Goal: Ask a question

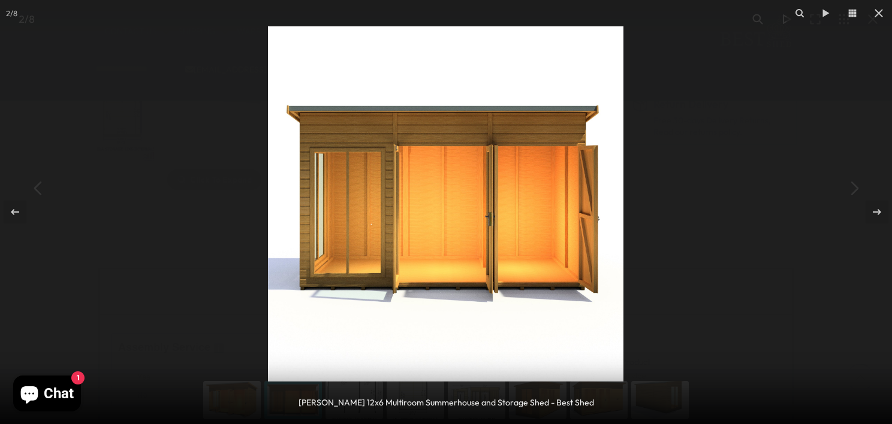
click at [202, 120] on div at bounding box center [446, 212] width 892 height 424
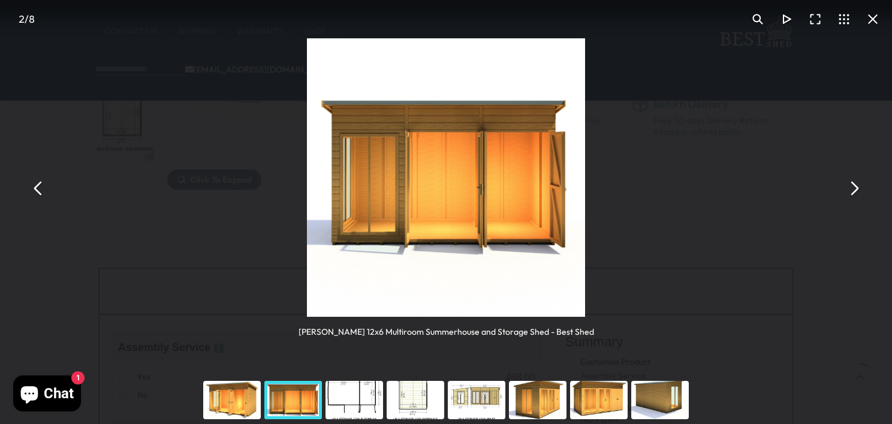
click at [872, 17] on button "You can close this modal content with the ESC key" at bounding box center [872, 19] width 29 height 29
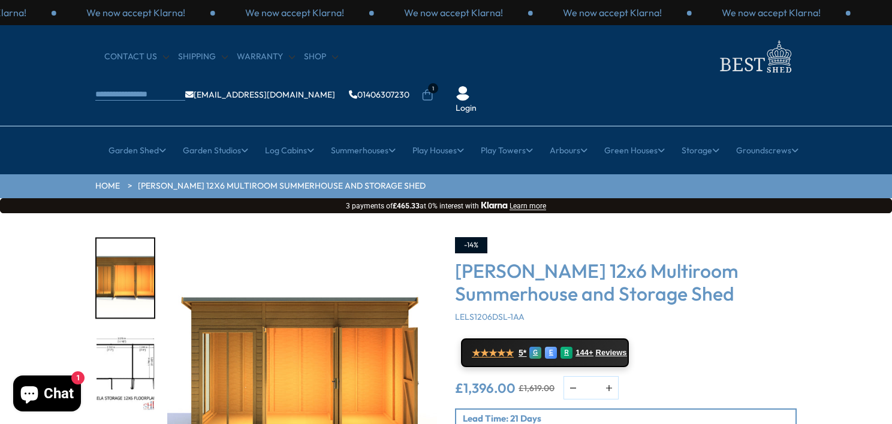
click at [433, 89] on icon at bounding box center [427, 95] width 12 height 12
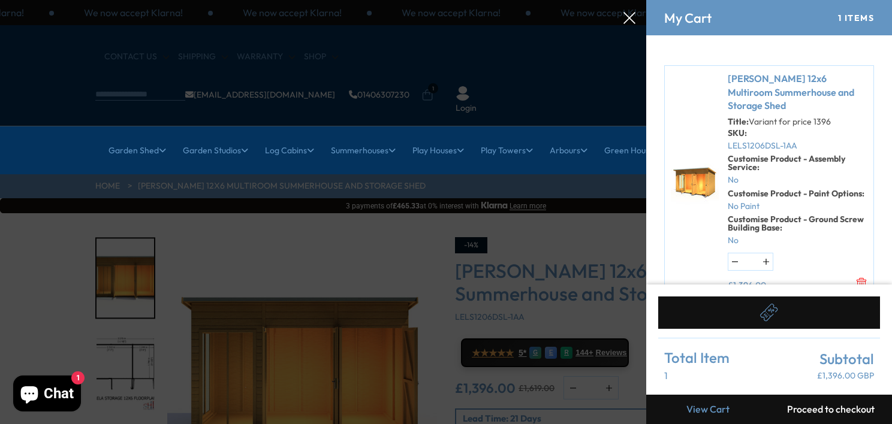
click at [549, 0] on div at bounding box center [446, 0] width 892 height 0
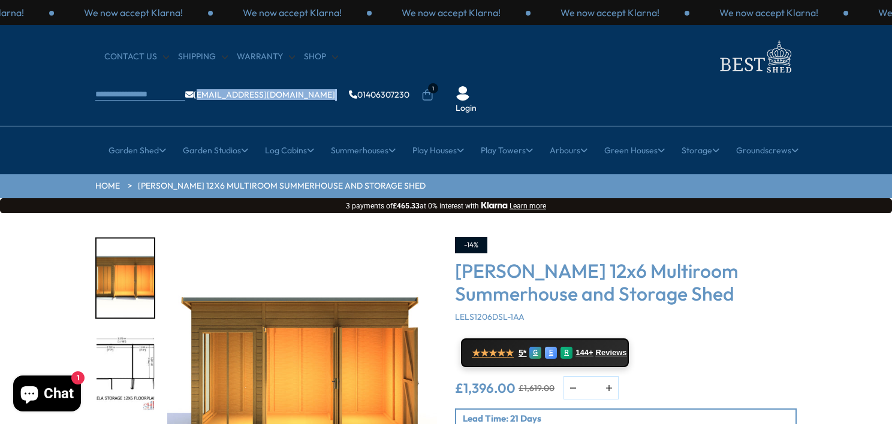
drag, startPoint x: 621, startPoint y: 58, endPoint x: 544, endPoint y: 55, distance: 76.8
click at [409, 89] on ul "[EMAIL_ADDRESS][DOMAIN_NAME] 01406307230" at bounding box center [297, 95] width 224 height 12
copy ul "[EMAIL_ADDRESS][DOMAIN_NAME]"
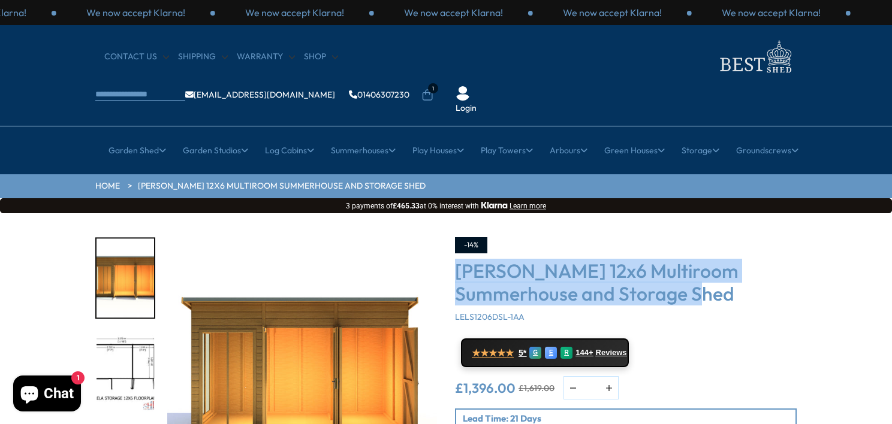
drag, startPoint x: 743, startPoint y: 251, endPoint x: 450, endPoint y: 234, distance: 293.5
click at [450, 237] on div "-14% [PERSON_NAME] 12x6 Multiroom Summerhouse and Storage Shed LELS1206DSL-1AA …" at bounding box center [625, 385] width 359 height 296
copy h3 "[PERSON_NAME] 12x6 Multiroom Summerhouse and Storage Shed"
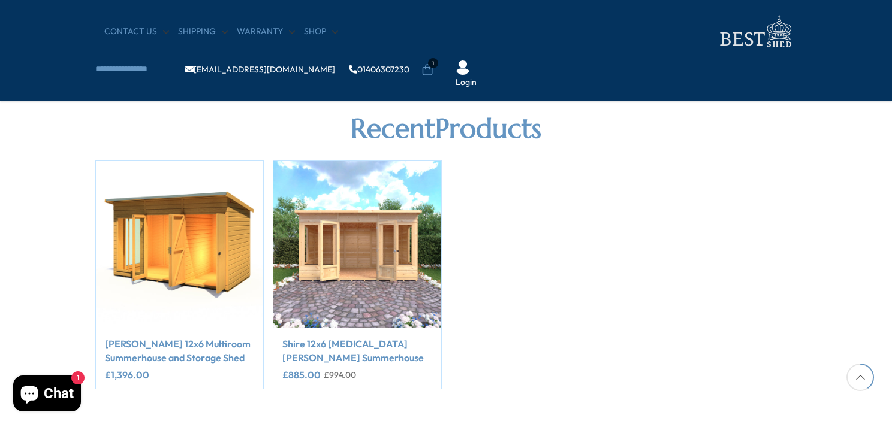
scroll to position [1512, 0]
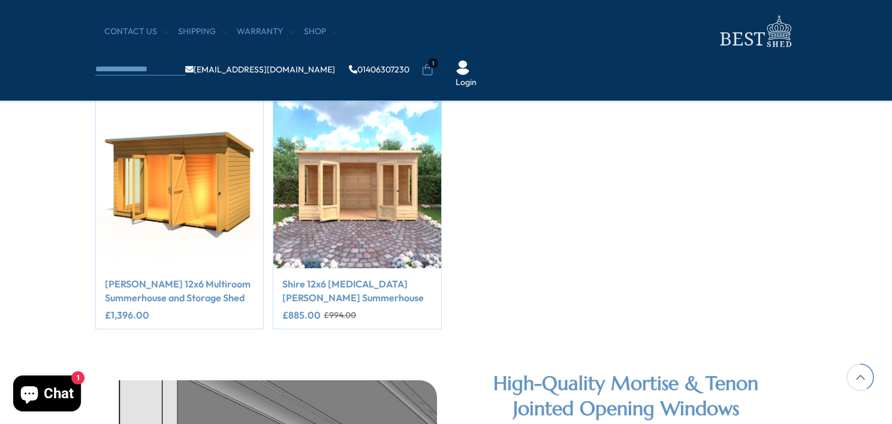
click at [55, 394] on span "Chat" at bounding box center [59, 394] width 30 height 18
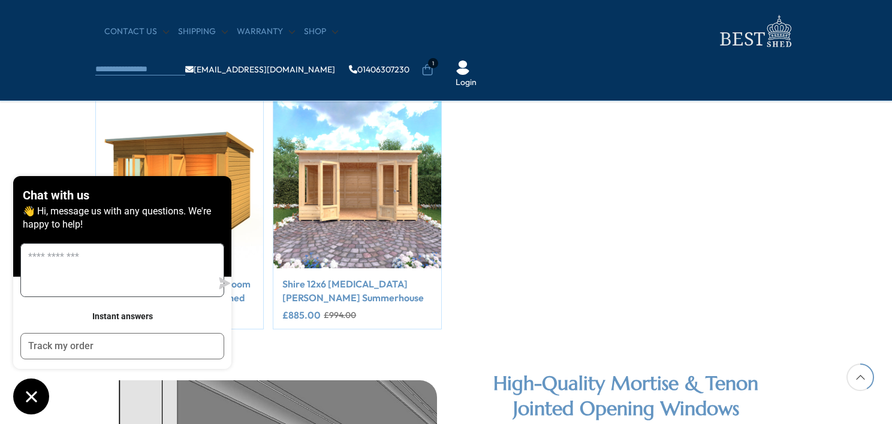
click at [119, 268] on textarea "Message us" at bounding box center [116, 270] width 191 height 53
click at [38, 139] on section "Recent Products [PERSON_NAME] 12x6 Multiroom Summerhouse and Storage Shed £1,39…" at bounding box center [446, 170] width 892 height 319
click at [707, 144] on div "[PERSON_NAME] 12x6 Multiroom Summerhouse and Storage Shed £1,396.00 Shire 12x6 …" at bounding box center [445, 215] width 701 height 229
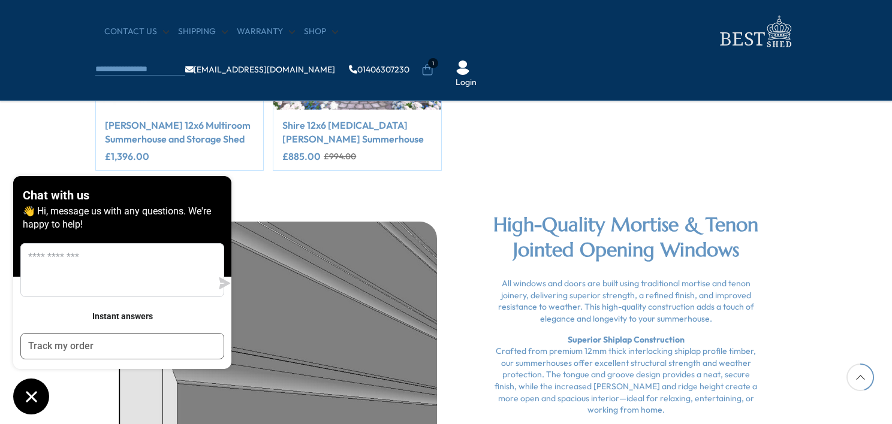
scroll to position [1691, 0]
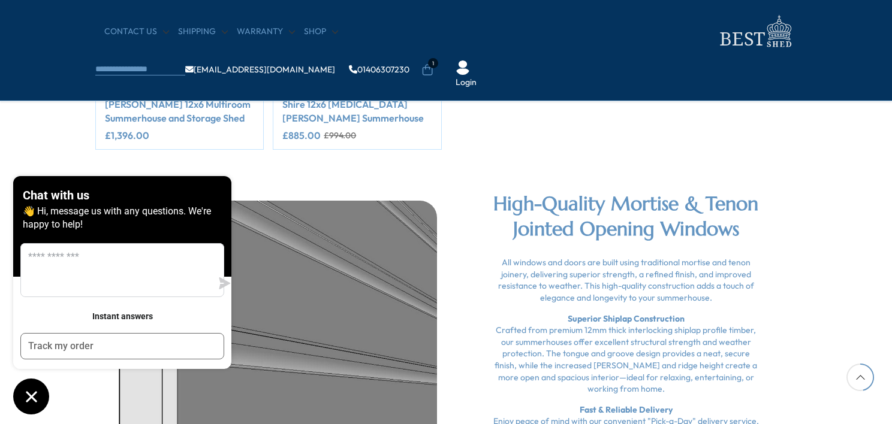
click at [177, 106] on link "[PERSON_NAME] 12x6 Multiroom Summerhouse and Storage Shed" at bounding box center [179, 111] width 149 height 27
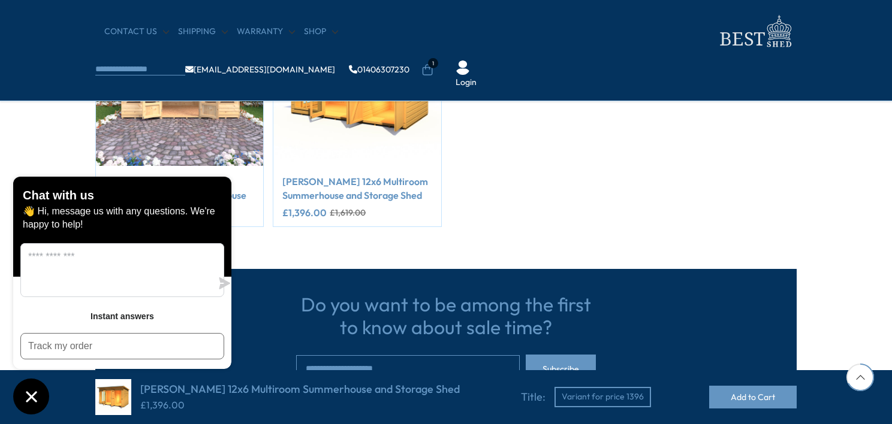
scroll to position [719, 0]
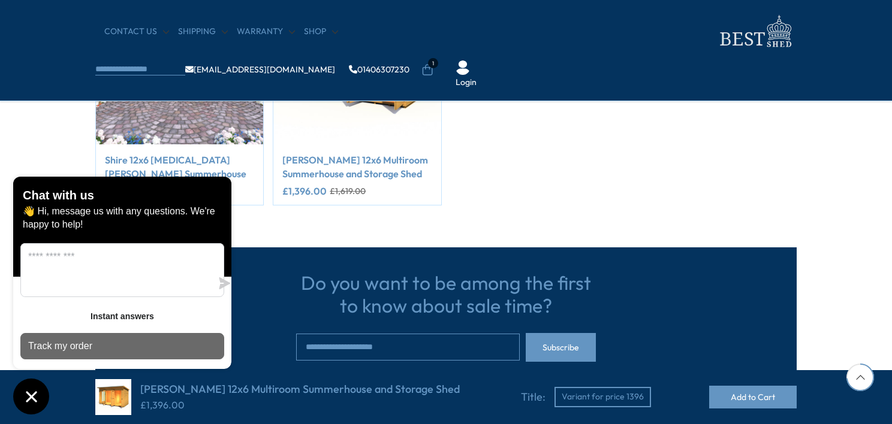
click at [134, 342] on button "Track my order" at bounding box center [122, 346] width 204 height 26
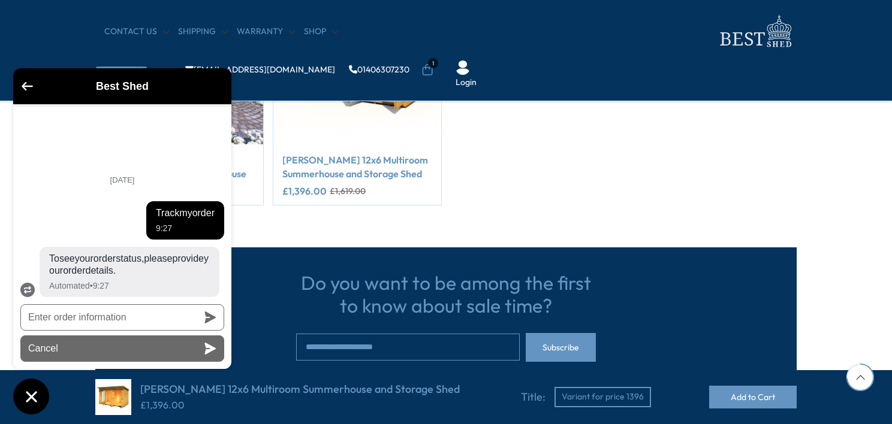
click at [138, 343] on button "Cancel" at bounding box center [122, 349] width 204 height 26
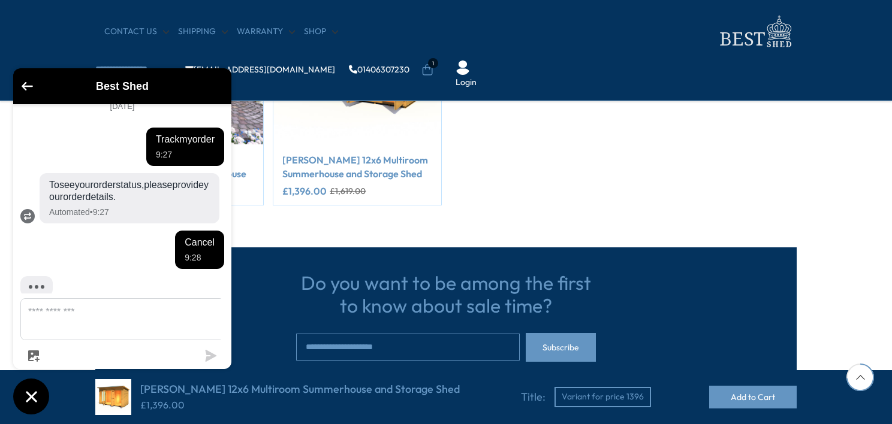
scroll to position [57, 0]
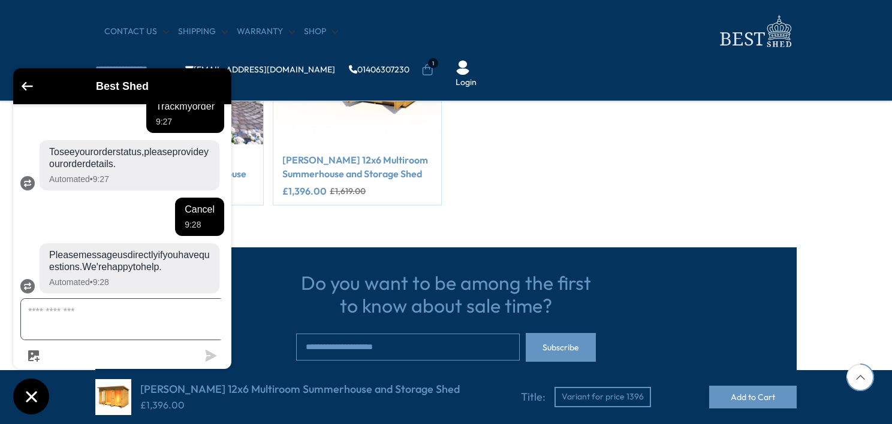
click at [48, 329] on textarea "Message us" at bounding box center [129, 319] width 217 height 41
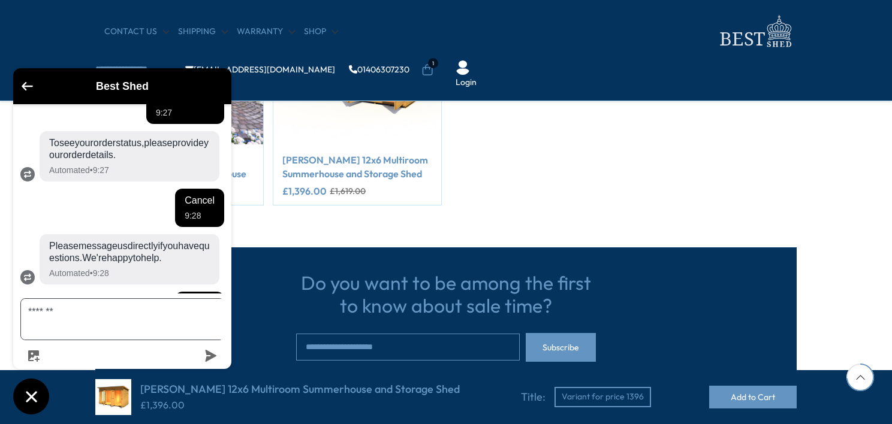
scroll to position [172, 0]
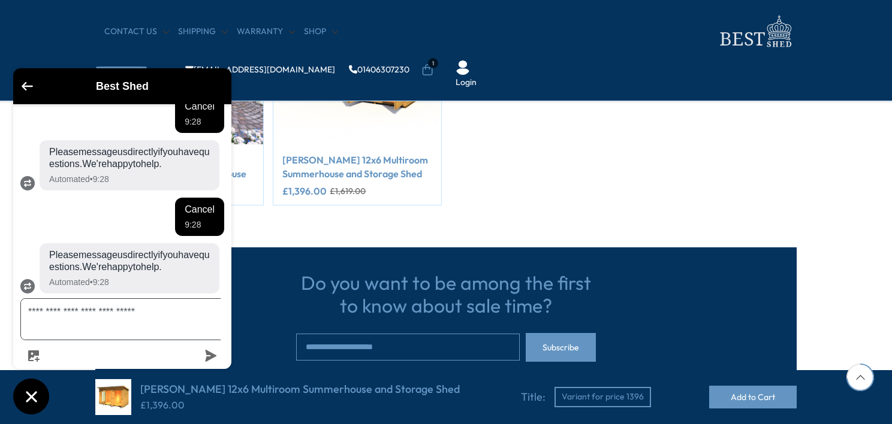
paste textarea "****"
type textarea "**********"
click at [351, 173] on link "[PERSON_NAME] 12x6 Multiroom Summerhouse and Storage Shed" at bounding box center [356, 166] width 149 height 27
click at [333, 170] on link "[PERSON_NAME] 12x6 Multiroom Summerhouse and Storage Shed" at bounding box center [356, 166] width 149 height 27
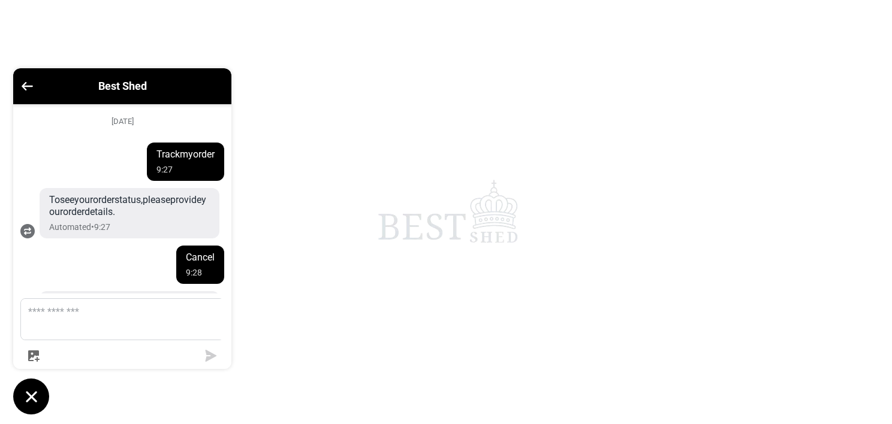
scroll to position [57, 0]
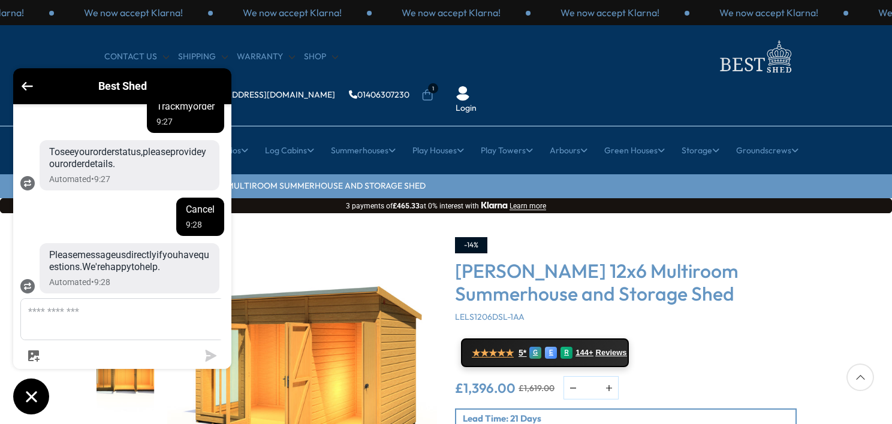
click at [555, 259] on h3 "[PERSON_NAME] 12x6 Multiroom Summerhouse and Storage Shed" at bounding box center [626, 282] width 342 height 46
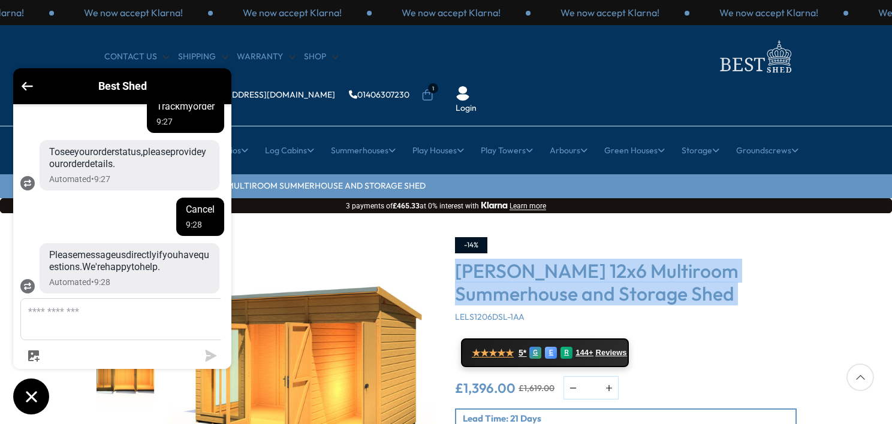
click at [555, 259] on h3 "[PERSON_NAME] 12x6 Multiroom Summerhouse and Storage Shed" at bounding box center [626, 282] width 342 height 46
copy div "[PERSON_NAME] 12x6 Multiroom Summerhouse and Storage Shed"
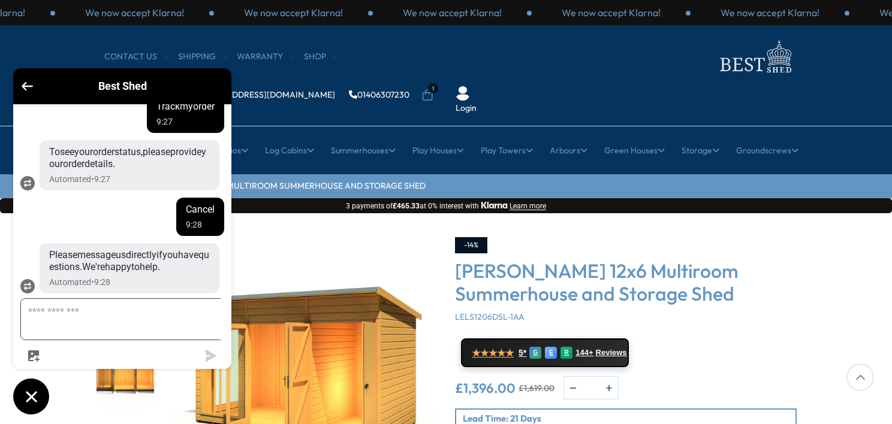
click at [110, 321] on textarea "Message us" at bounding box center [129, 319] width 217 height 41
paste textarea "**********"
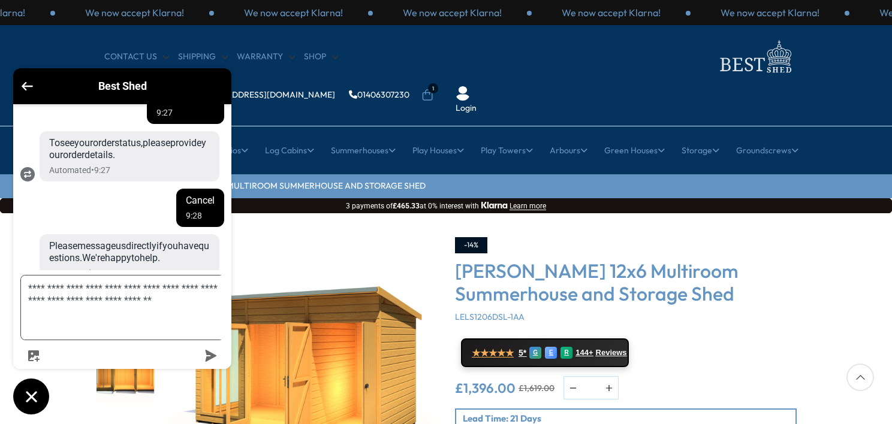
scroll to position [80, 0]
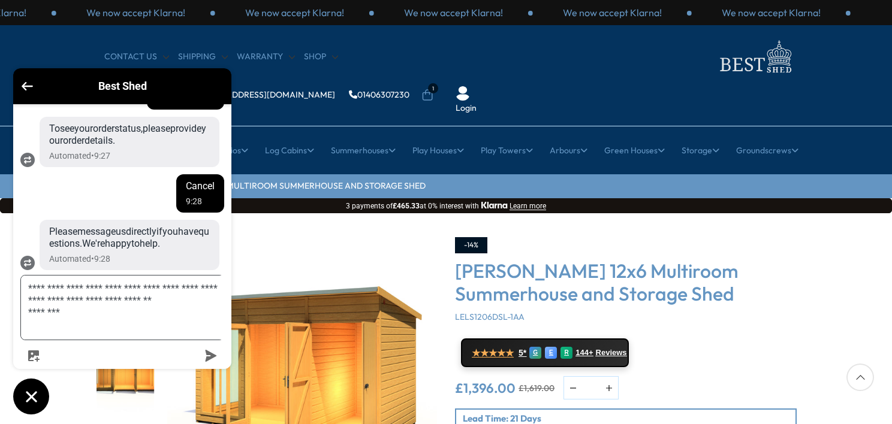
type textarea "**********"
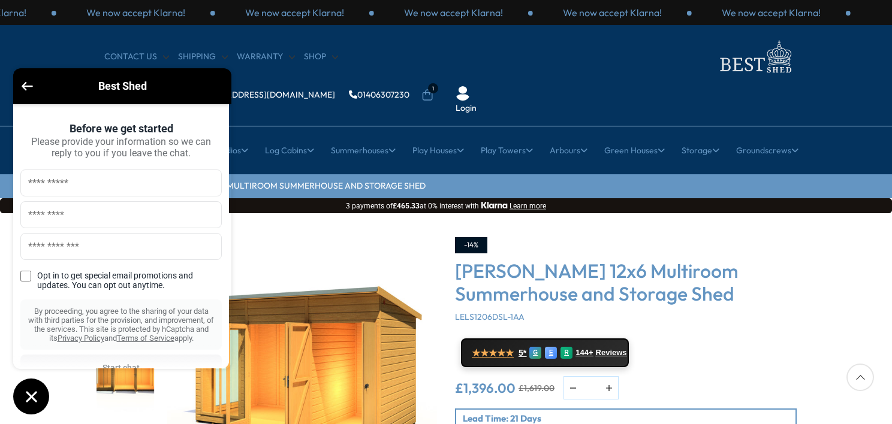
click at [48, 185] on input "text" at bounding box center [120, 183] width 201 height 27
type input "********"
type input "**********"
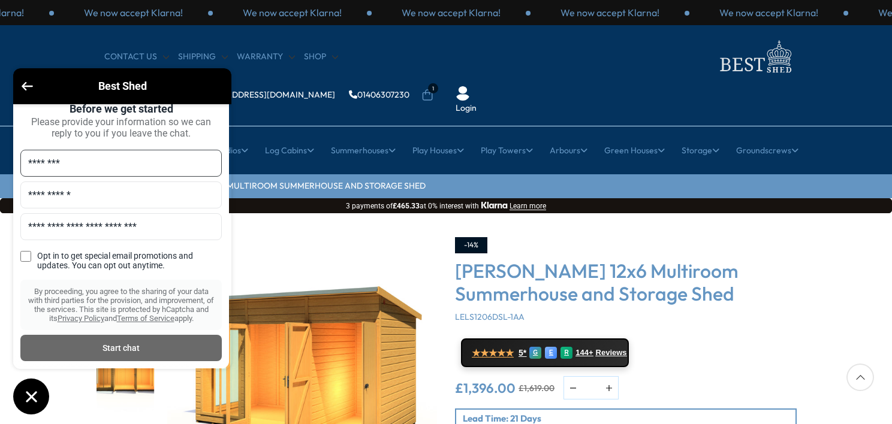
scroll to position [46, 0]
click at [104, 351] on div "Start chat" at bounding box center [121, 348] width 187 height 13
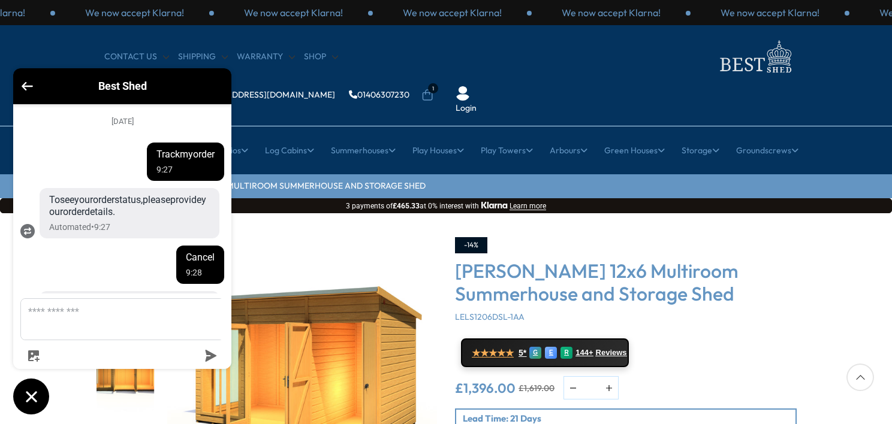
scroll to position [150, 0]
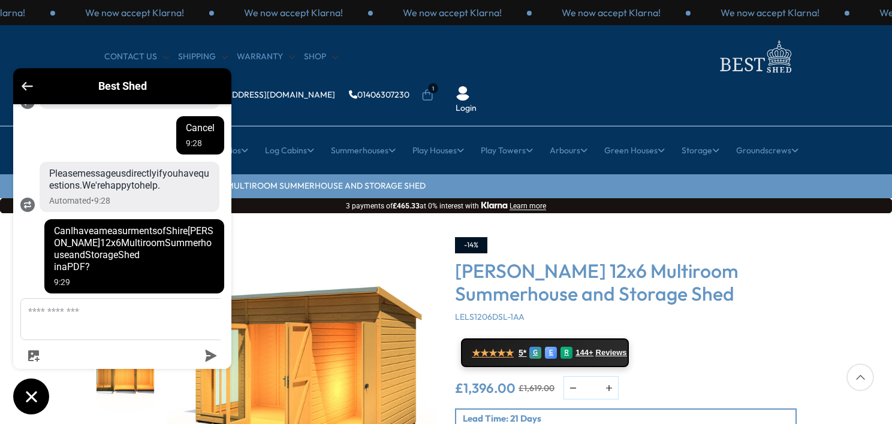
click at [27, 89] on icon "Go back to the main screen" at bounding box center [27, 86] width 11 height 8
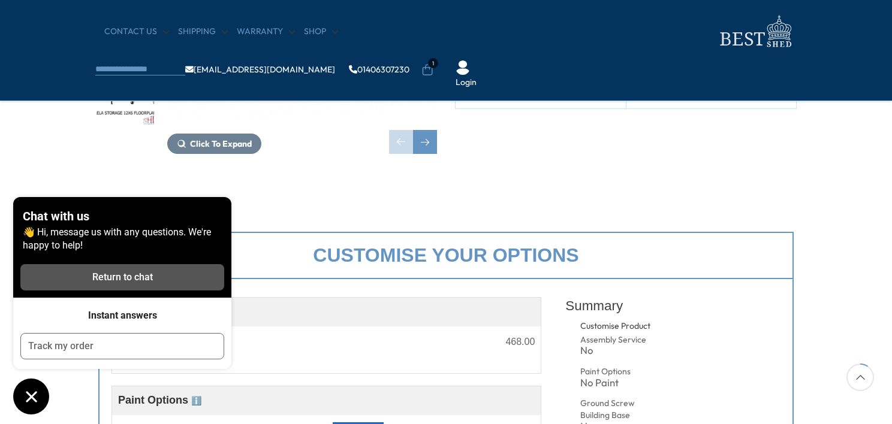
scroll to position [300, 0]
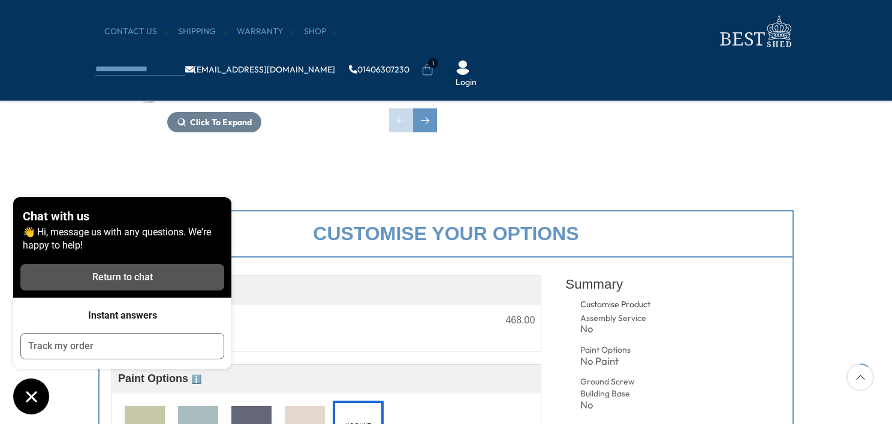
click at [134, 69] on img "3 / 8" at bounding box center [125, 65] width 58 height 80
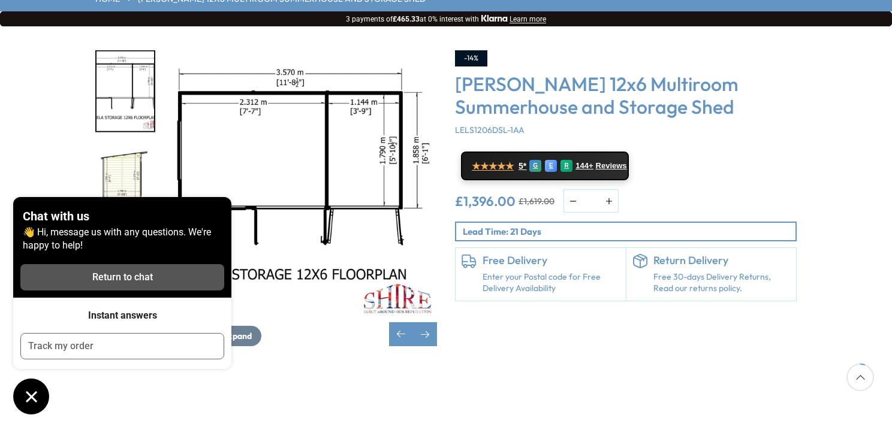
scroll to position [180, 0]
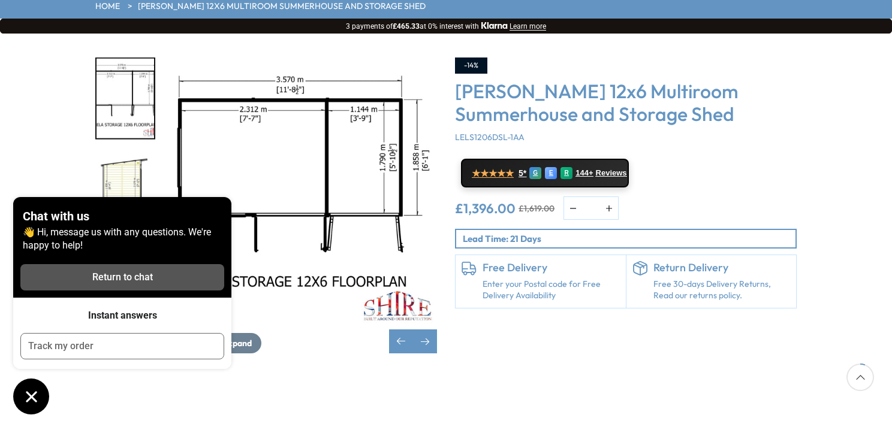
click at [137, 59] on img "3 / 8" at bounding box center [125, 99] width 58 height 80
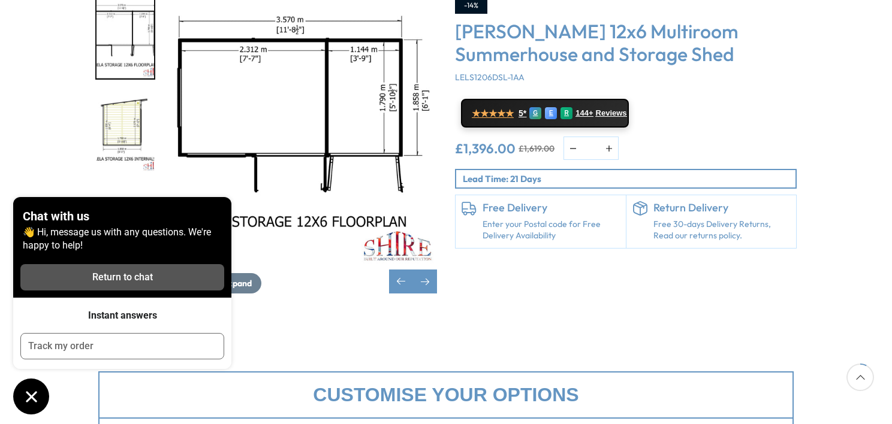
click at [135, 95] on img "4 / 8" at bounding box center [125, 133] width 58 height 80
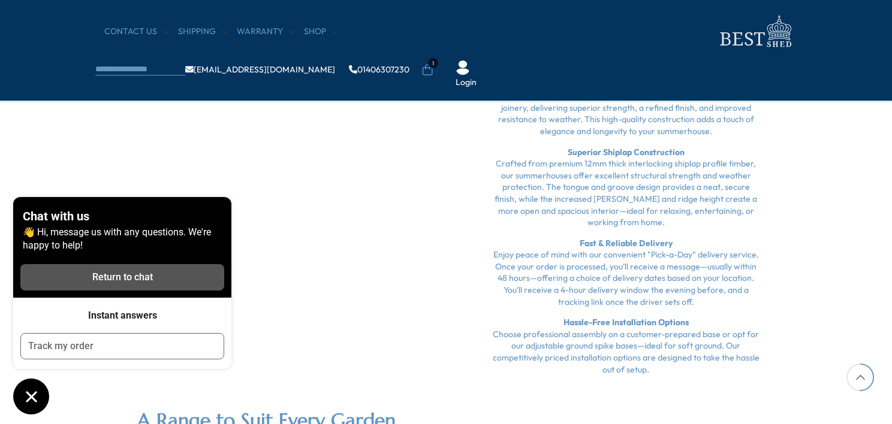
scroll to position [1857, 0]
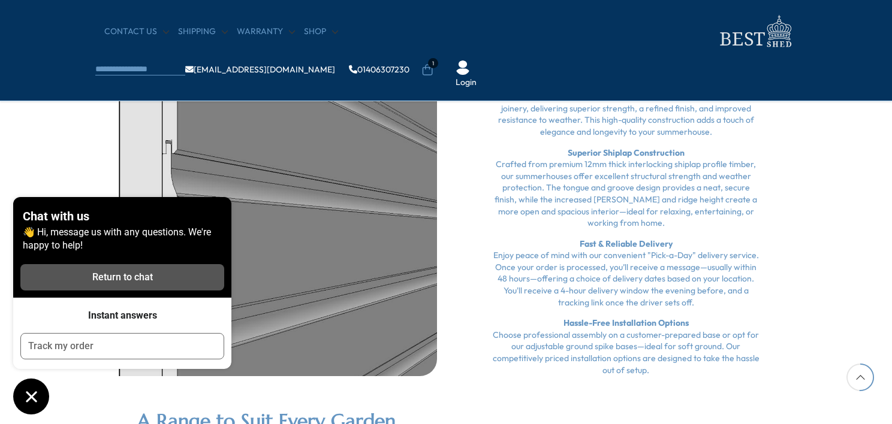
click at [34, 395] on icon "Chat window" at bounding box center [31, 397] width 19 height 19
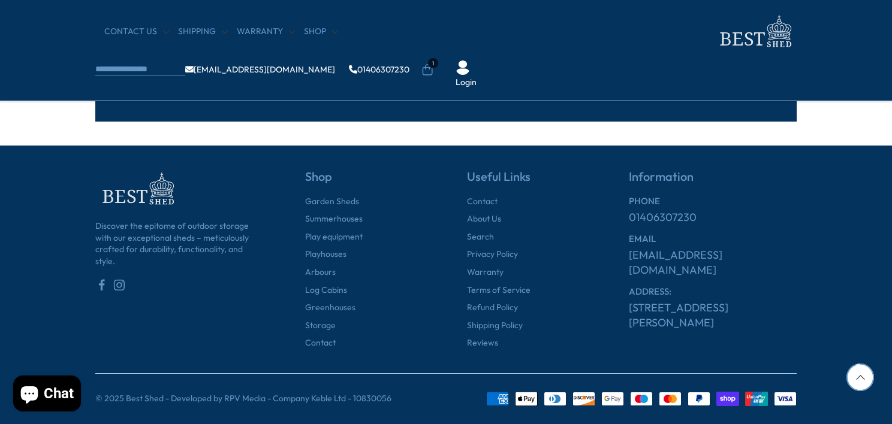
scroll to position [3595, 0]
